Goal: Task Accomplishment & Management: Manage account settings

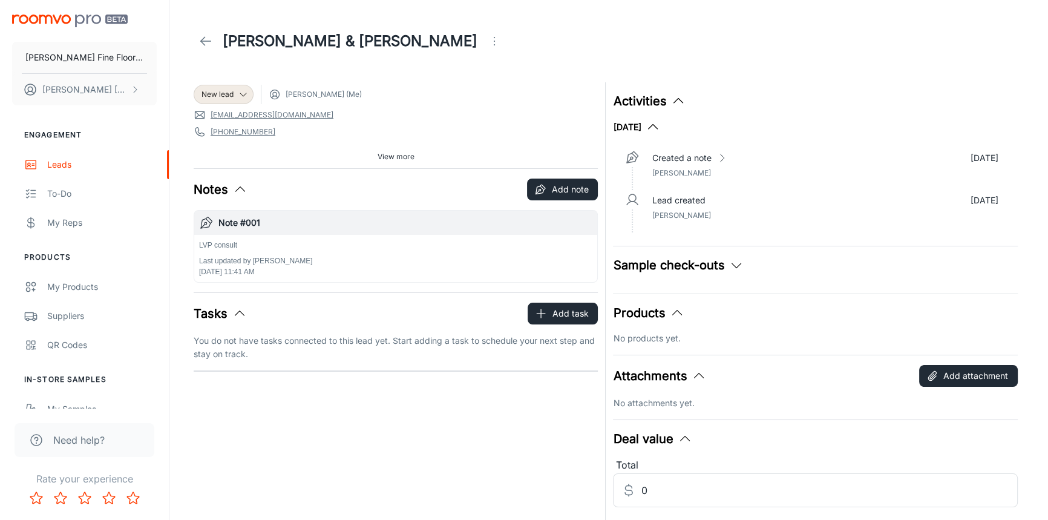
click at [203, 36] on icon at bounding box center [205, 41] width 15 height 15
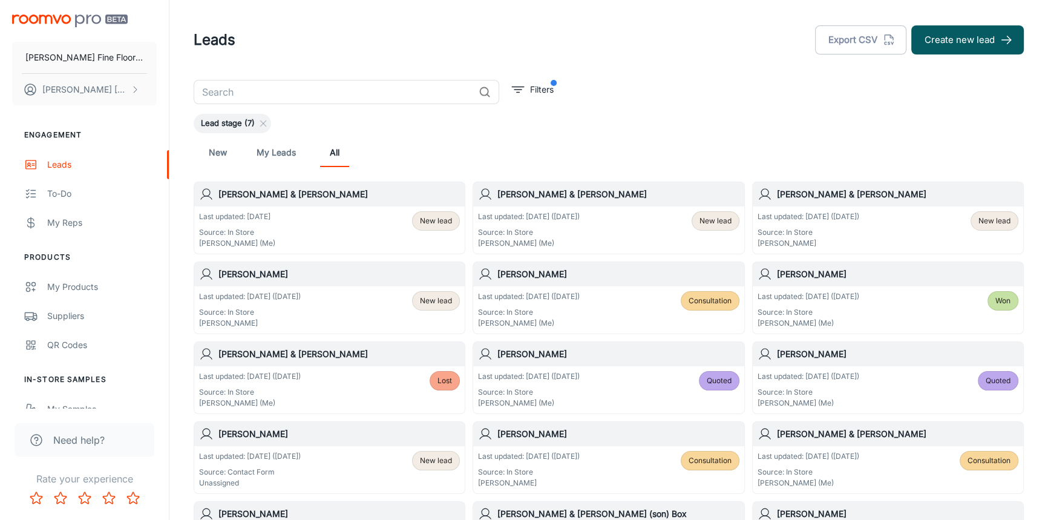
click at [326, 282] on div "[PERSON_NAME]" at bounding box center [329, 274] width 270 height 24
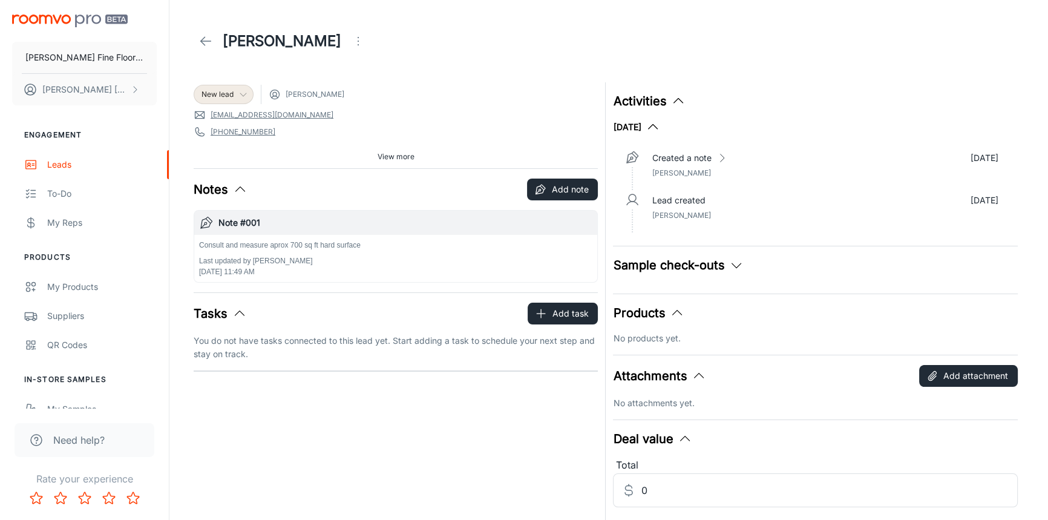
click at [241, 97] on icon at bounding box center [243, 95] width 10 height 10
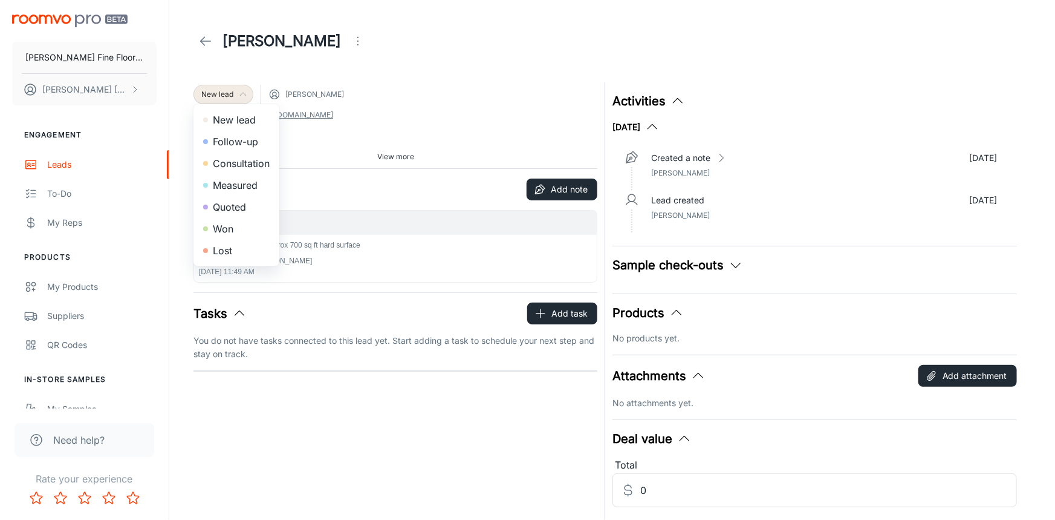
click at [238, 166] on li "Consultation" at bounding box center [237, 163] width 86 height 22
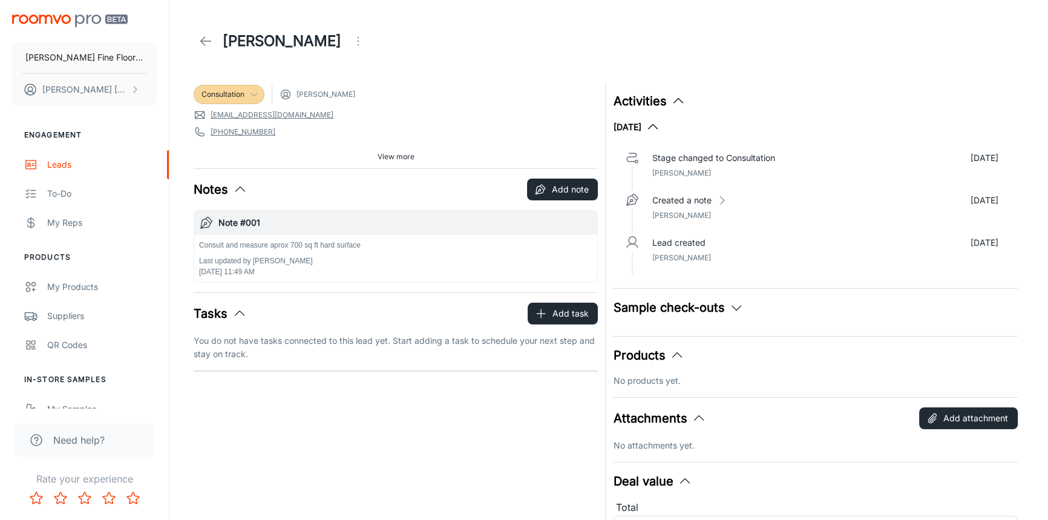
click at [252, 97] on icon at bounding box center [254, 95] width 10 height 10
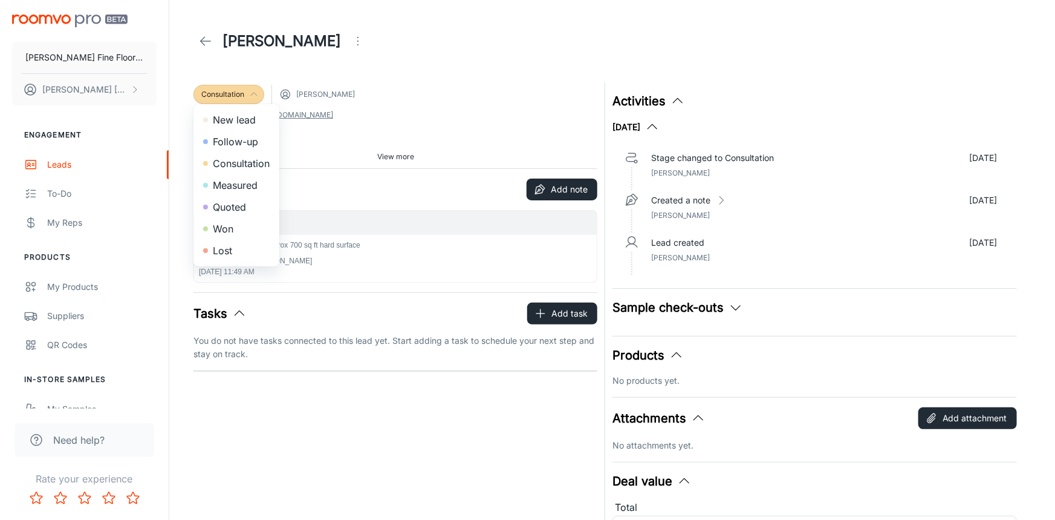
click at [238, 187] on li "Measured" at bounding box center [237, 185] width 86 height 22
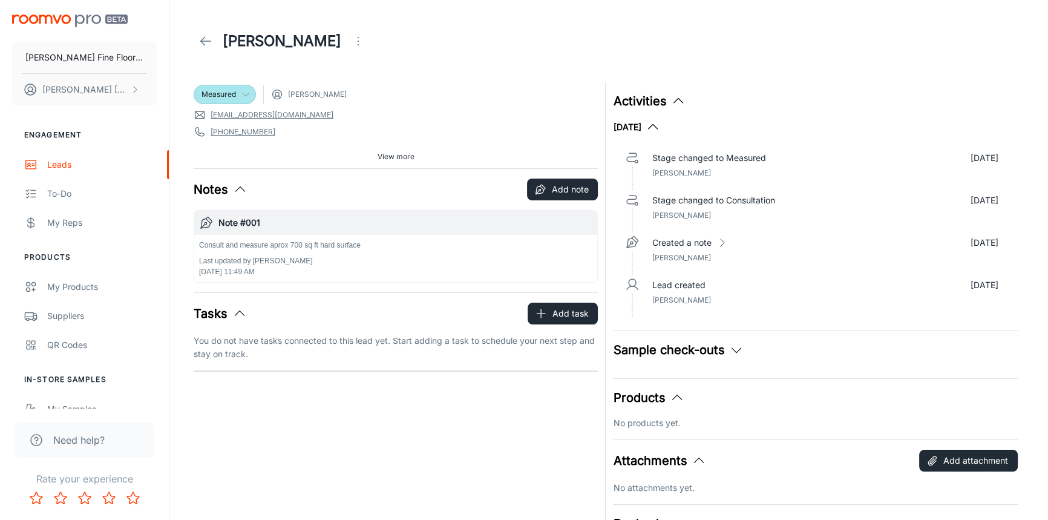
click at [209, 39] on icon at bounding box center [205, 41] width 15 height 15
